Goal: Task Accomplishment & Management: Use online tool/utility

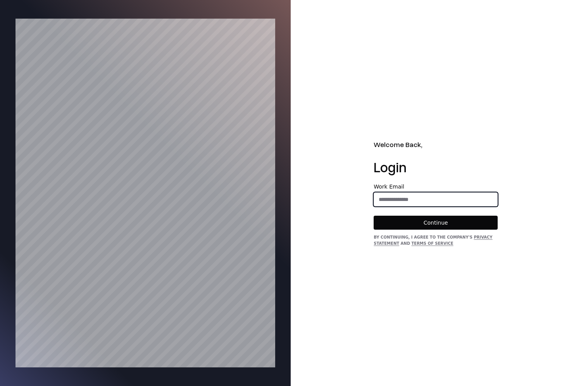
click at [392, 198] on input "email" at bounding box center [435, 199] width 123 height 14
type input "**********"
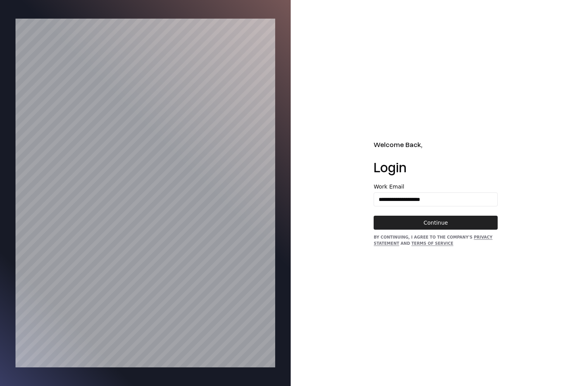
click at [404, 222] on button "Continue" at bounding box center [436, 222] width 124 height 14
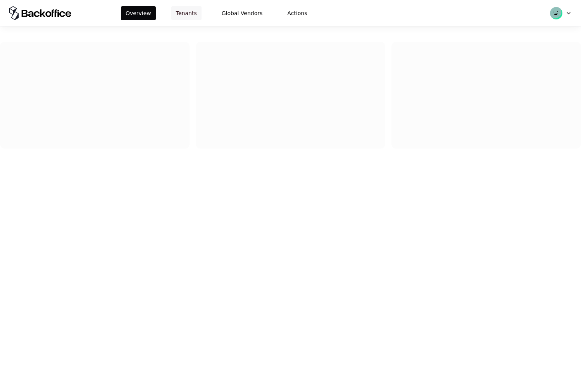
click at [182, 15] on button "Tenants" at bounding box center [186, 13] width 30 height 14
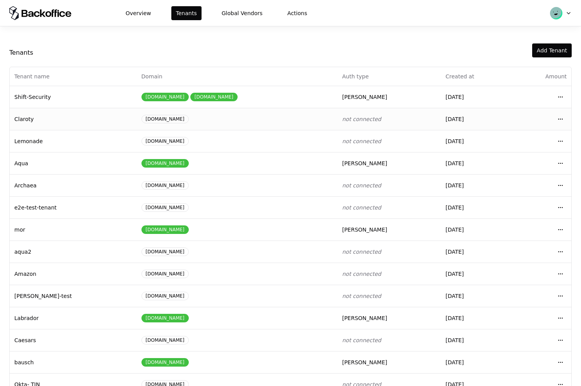
click at [26, 122] on td "Claroty" at bounding box center [73, 119] width 127 height 22
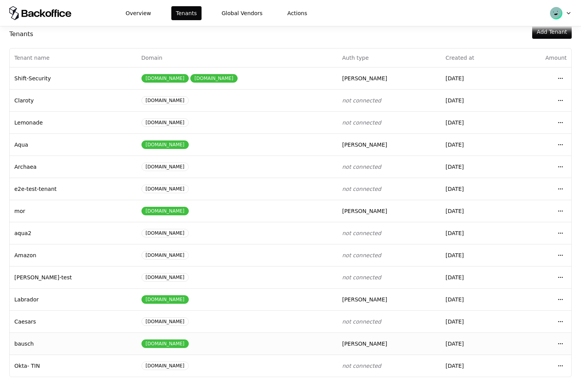
click at [29, 342] on td "bausch" at bounding box center [73, 343] width 127 height 22
click at [559, 319] on html "Overview Tenants Global Vendors Actions Tenants Add Tenant Tenant name Domain A…" at bounding box center [290, 193] width 581 height 386
click at [490, 286] on div "Login to tenant" at bounding box center [526, 288] width 88 height 16
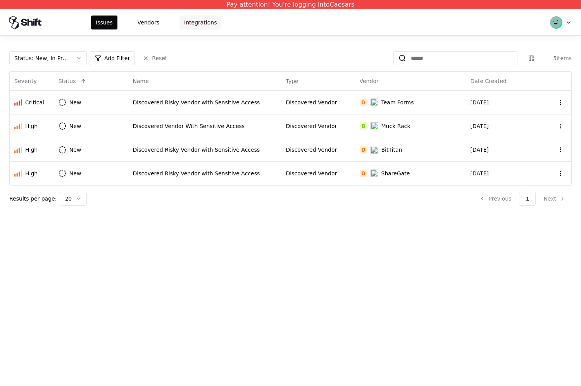
click at [198, 19] on button "Integrations" at bounding box center [200, 23] width 42 height 14
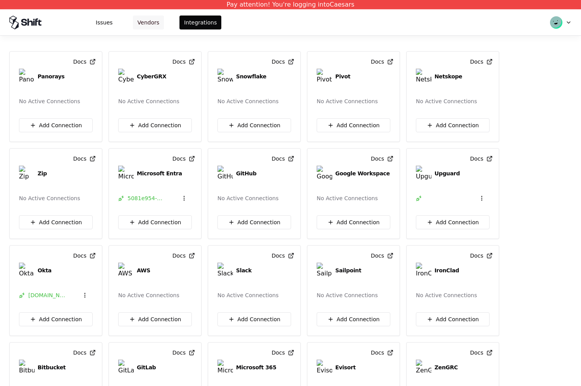
click at [141, 23] on button "Vendors" at bounding box center [148, 23] width 31 height 14
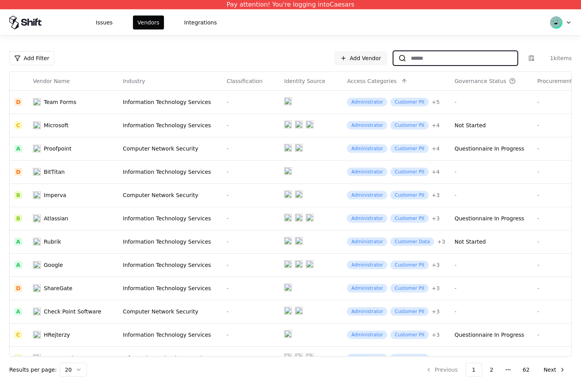
click at [437, 58] on input at bounding box center [461, 58] width 111 height 14
click at [349, 56] on link "Add Vendor" at bounding box center [360, 58] width 53 height 14
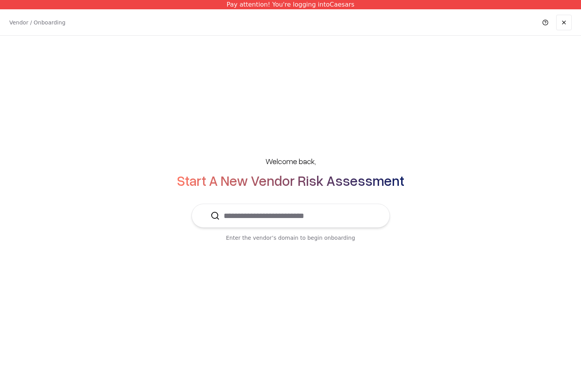
click at [303, 209] on input "text" at bounding box center [295, 215] width 151 height 23
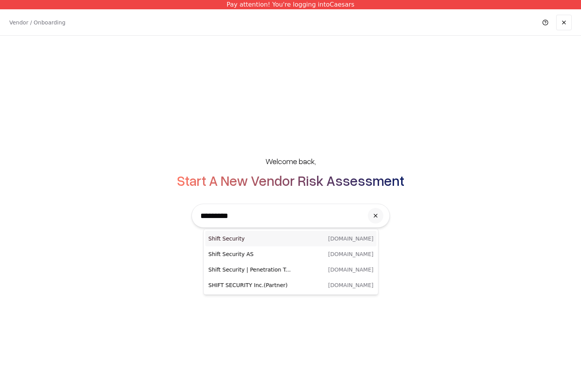
click at [298, 234] on div "Shift Security shift.security" at bounding box center [290, 239] width 171 height 16
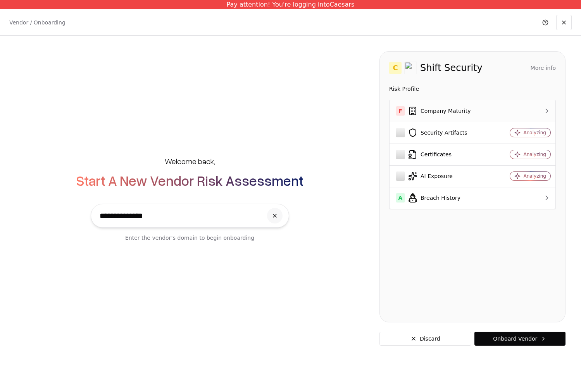
type input "**********"
click at [448, 105] on td "F Company Maturity" at bounding box center [441, 111] width 105 height 22
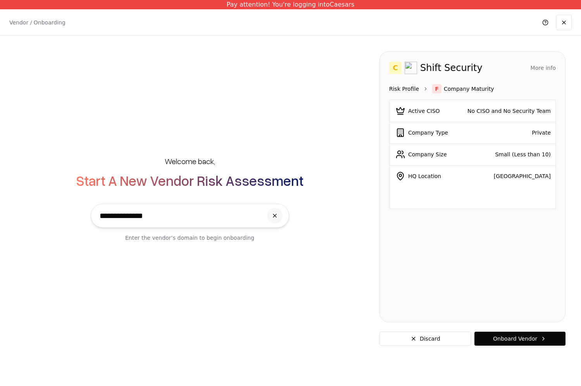
click at [412, 90] on link "Risk Profile" at bounding box center [404, 89] width 30 height 8
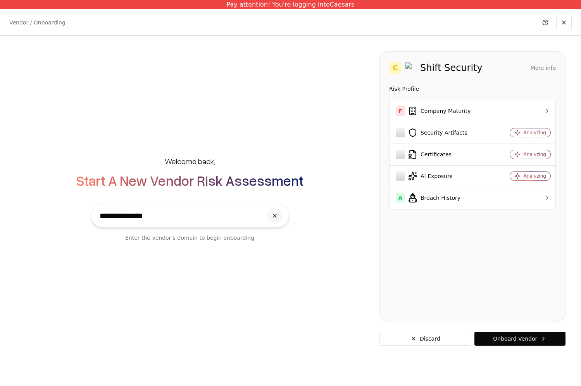
click at [126, 300] on div "**********" at bounding box center [290, 198] width 581 height 325
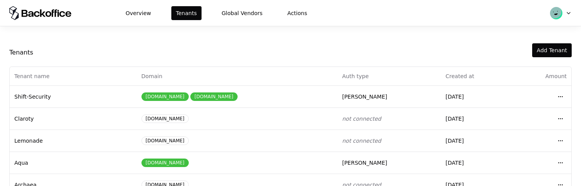
scroll to position [88, 0]
